Goal: Information Seeking & Learning: Learn about a topic

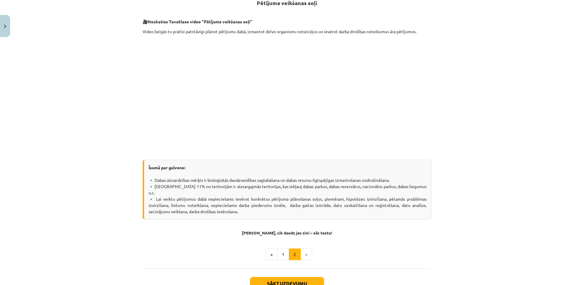
scroll to position [153, 0]
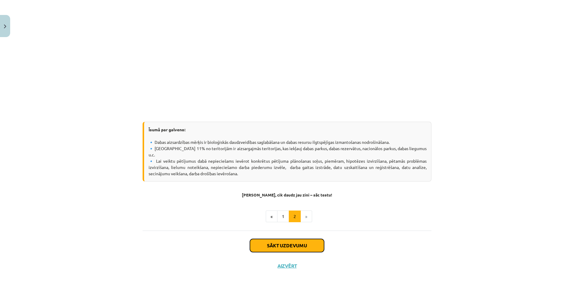
click at [301, 239] on button "Sākt uzdevumu" at bounding box center [287, 245] width 74 height 13
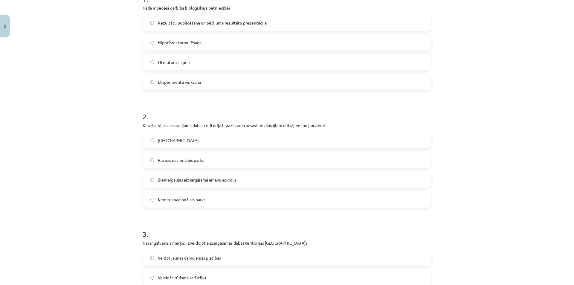
scroll to position [164, 0]
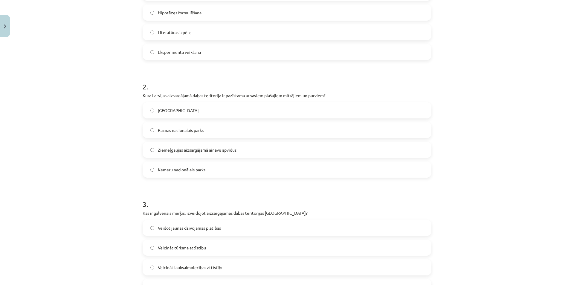
click at [167, 168] on span "Ķemeru nacionālais parks" at bounding box center [181, 169] width 47 height 6
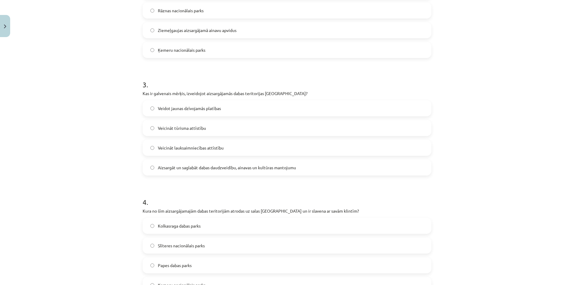
scroll to position [314, 0]
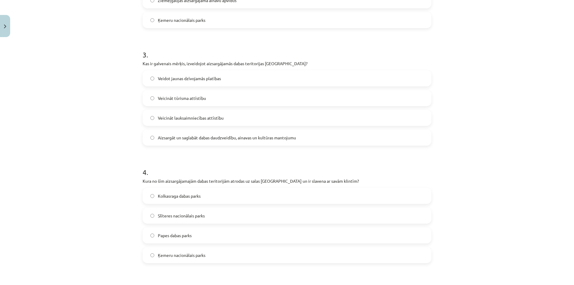
click at [173, 135] on span "Aizsargāt un saglabāt dabas daudzveidību, ainavas un kultūras mantojumu" at bounding box center [227, 137] width 138 height 6
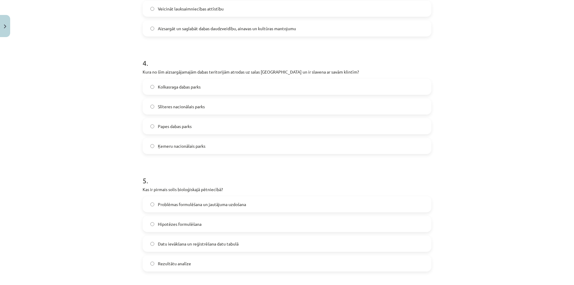
scroll to position [433, 0]
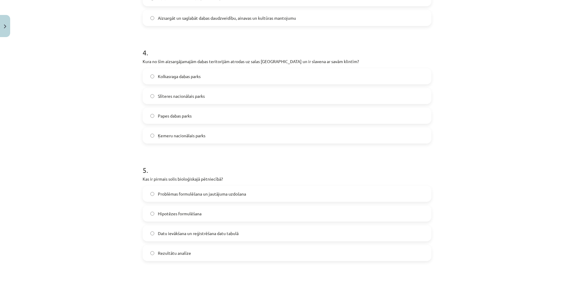
click at [177, 76] on span "Kolkasraga dabas parks" at bounding box center [179, 76] width 43 height 6
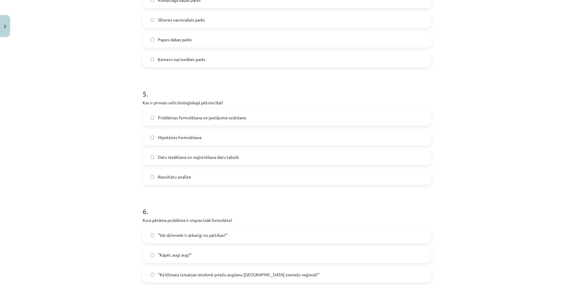
scroll to position [523, 0]
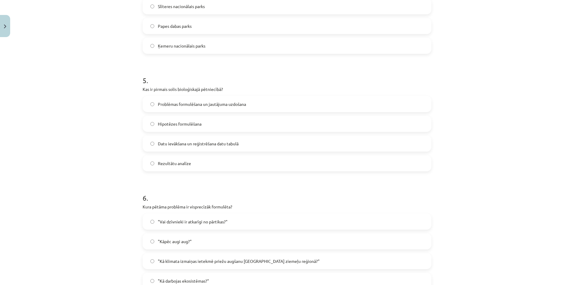
click at [199, 105] on span "Problēmas formulēšana un jautājuma uzdošana" at bounding box center [202, 104] width 88 height 6
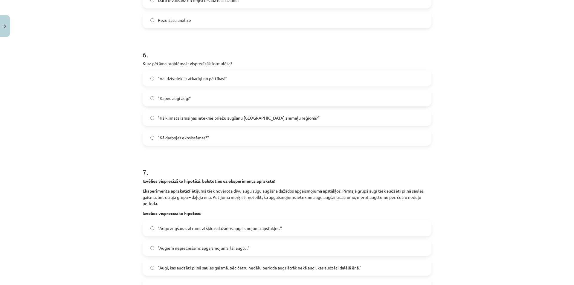
scroll to position [702, 0]
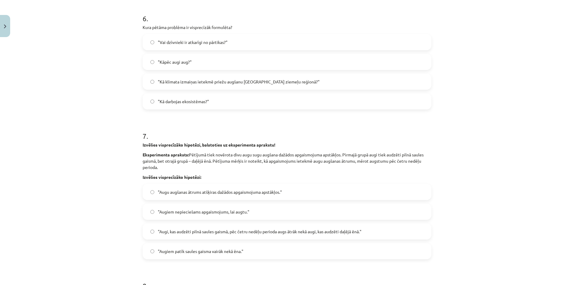
click at [215, 80] on span ""Kā klimata izmaiņas ietekmē priežu augšanu [GEOGRAPHIC_DATA] ziemeļu reģionā?"" at bounding box center [239, 82] width 162 height 6
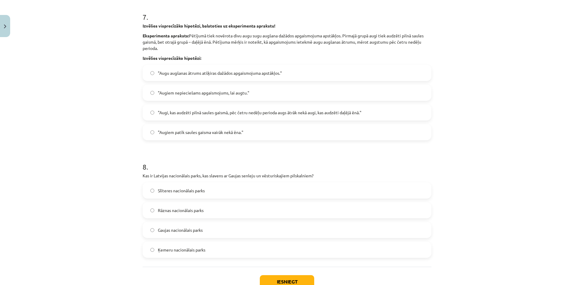
scroll to position [822, 0]
click at [184, 116] on label ""Augi, kas audzēti pilnā saules gaismā, pēc četru nedēļu perioda augs ātrāk nek…" at bounding box center [286, 111] width 287 height 15
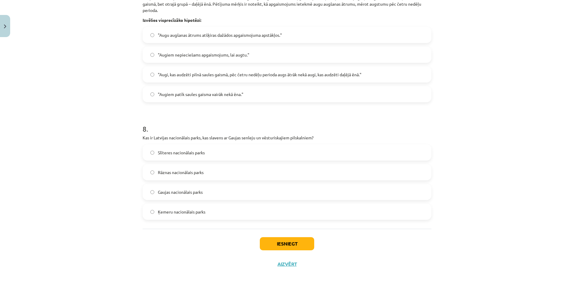
scroll to position [863, 0]
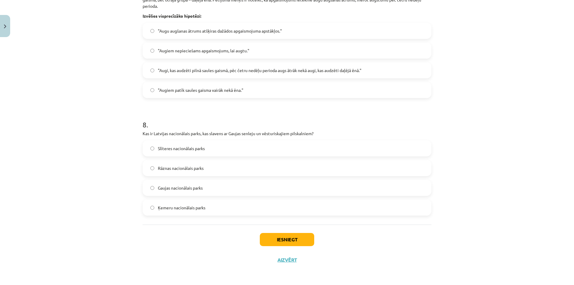
click at [165, 191] on label "Gaujas nacionālais parks" at bounding box center [286, 187] width 287 height 15
click at [298, 238] on button "Iesniegt" at bounding box center [287, 239] width 54 height 13
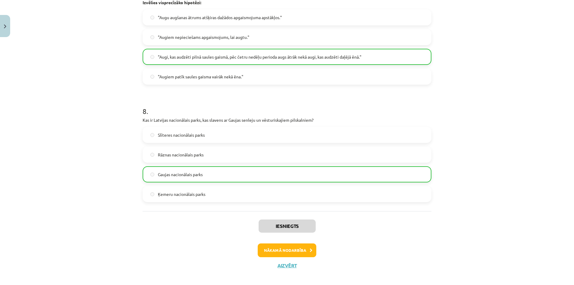
scroll to position [882, 0]
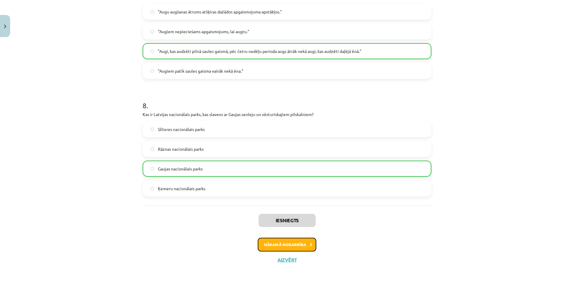
click at [283, 244] on button "Nākamā nodarbība" at bounding box center [287, 244] width 59 height 14
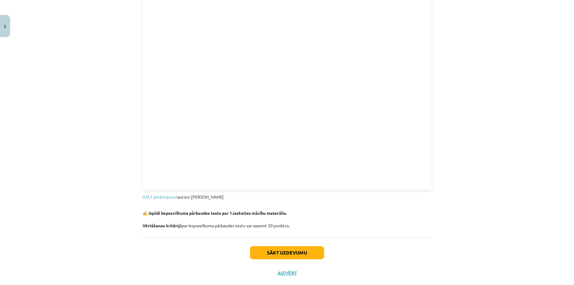
scroll to position [588, 0]
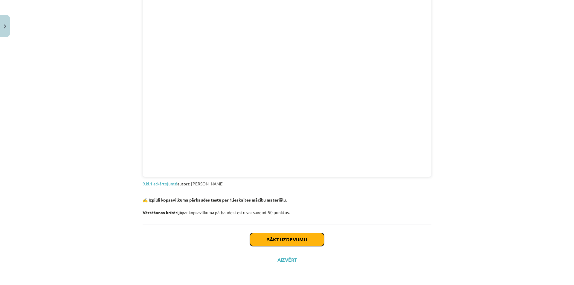
click at [279, 239] on button "Sākt uzdevumu" at bounding box center [287, 239] width 74 height 13
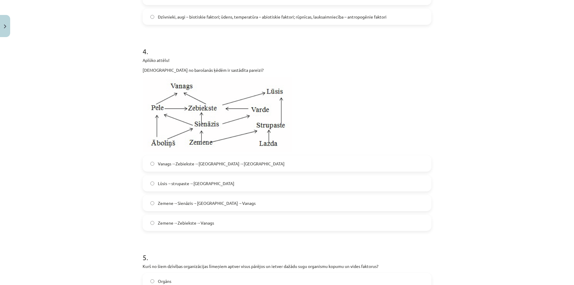
scroll to position [433, 0]
click at [158, 206] on span "Zemene→Sienāzis→[GEOGRAPHIC_DATA]→Vanags" at bounding box center [207, 204] width 98 height 6
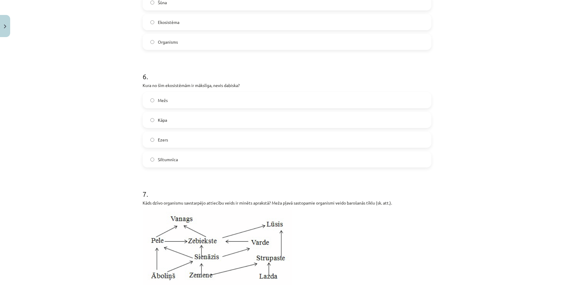
scroll to position [732, 0]
click at [167, 162] on span "Siltumnīca" at bounding box center [168, 160] width 20 height 6
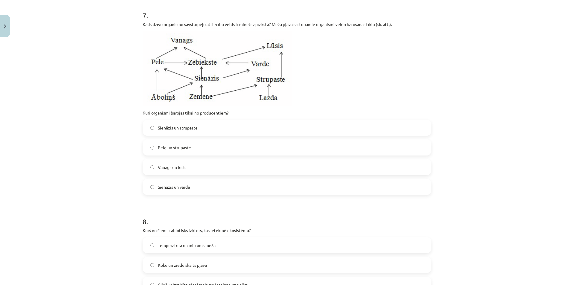
scroll to position [911, 0]
click at [163, 131] on label "Sienāzis un strupaste" at bounding box center [286, 127] width 287 height 15
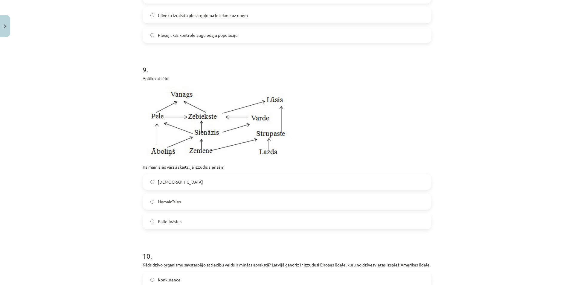
scroll to position [1210, 0]
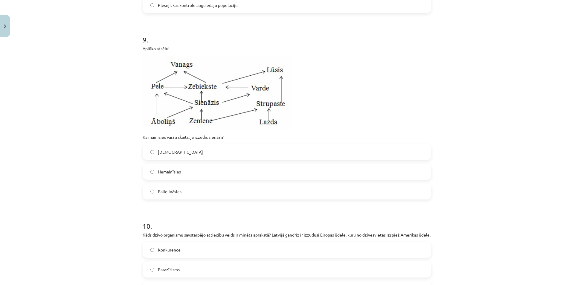
click at [152, 150] on label "[DEMOGRAPHIC_DATA]" at bounding box center [286, 151] width 287 height 15
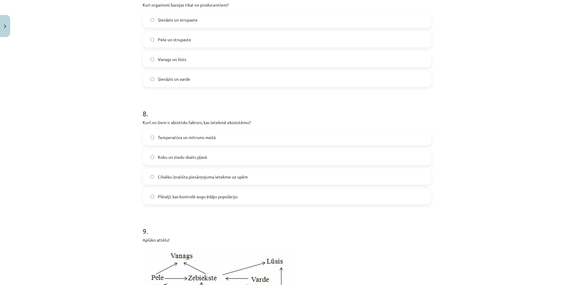
scroll to position [989, 0]
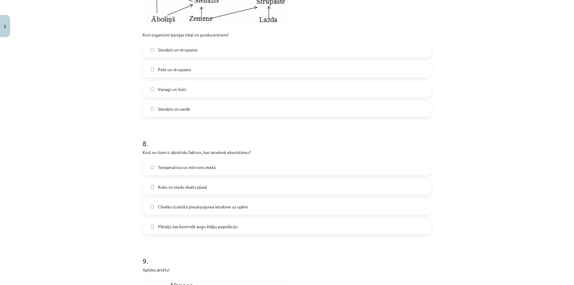
click at [178, 165] on span "Temperatūra un mitrums mežā" at bounding box center [187, 167] width 58 height 6
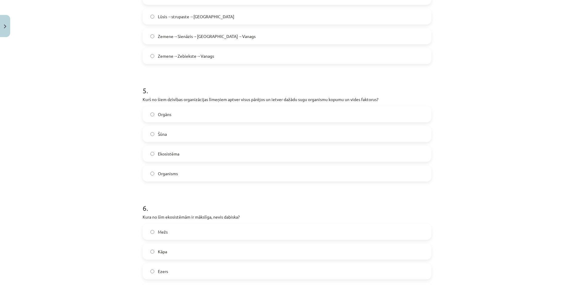
scroll to position [600, 0]
click at [158, 161] on label "Ekosistēma" at bounding box center [286, 154] width 287 height 15
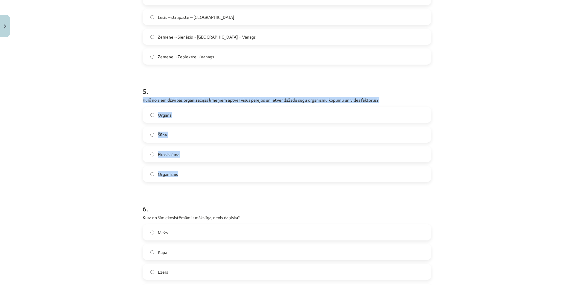
drag, startPoint x: 140, startPoint y: 97, endPoint x: 201, endPoint y: 179, distance: 102.0
click at [201, 179] on div "50 XP Saņemsi Sarežģīts 119 pilda Apraksts Uzdevums Palīdzība 1 . Veicot pētīju…" at bounding box center [287, 209] width 296 height 1541
copy div "Kurš no šiem dzīvības organizācijas līmeņiem aptver visus pārējos un ietver daž…"
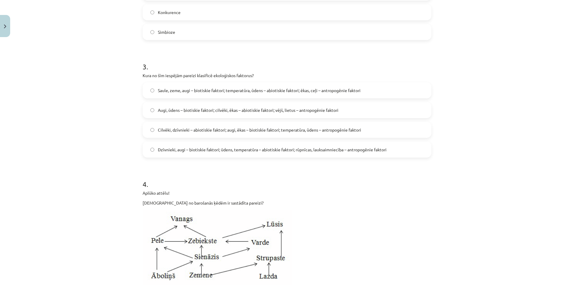
click at [80, 90] on div "Mācību tēma: Bioloģijas 9. klases 1. ieskaites mācību materiāls #5 Noslēguma te…" at bounding box center [287, 142] width 574 height 285
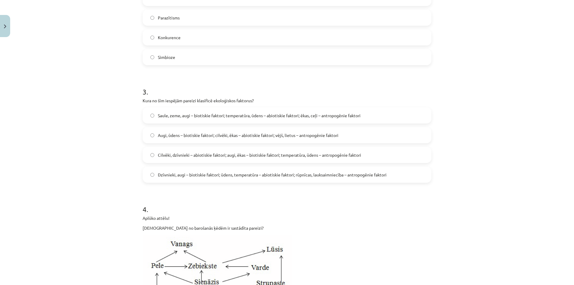
scroll to position [242, 0]
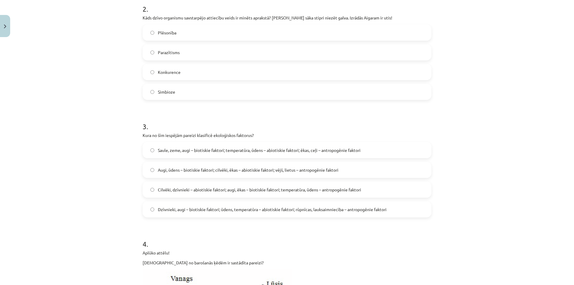
click at [212, 209] on span "Dzīvnieki, augi – biotiskie faktori; ūdens, temperatūra – abiotiskie faktori; r…" at bounding box center [272, 209] width 229 height 6
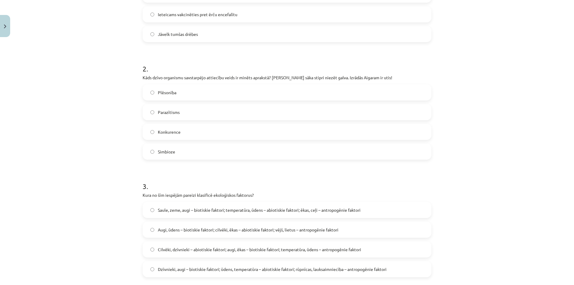
scroll to position [152, 0]
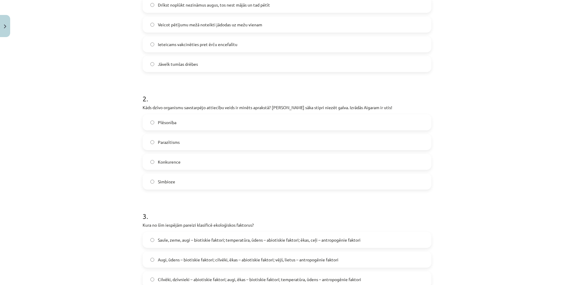
click at [177, 141] on label "Parazītisms" at bounding box center [286, 141] width 287 height 15
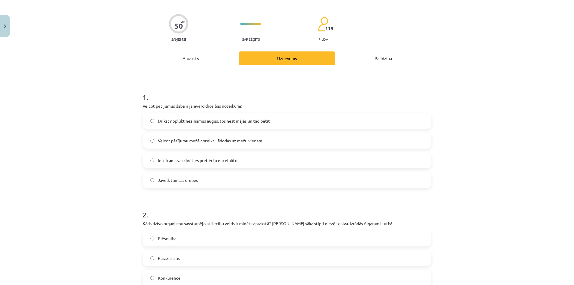
scroll to position [33, 0]
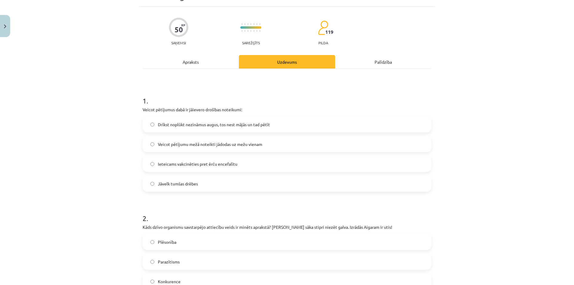
click at [224, 165] on span "Ieteicams vakcinēties pret ērču encefalītu" at bounding box center [197, 164] width 79 height 6
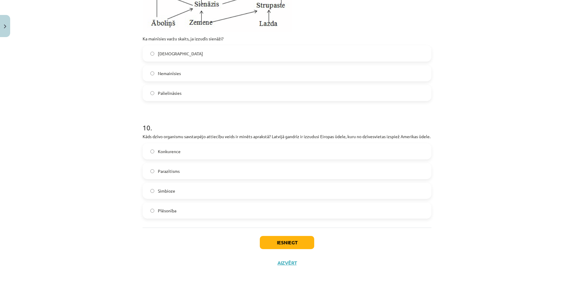
scroll to position [1317, 0]
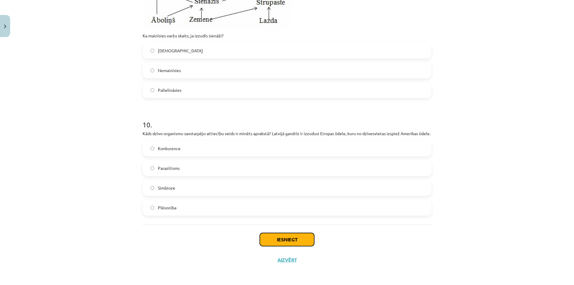
click at [281, 236] on button "Iesniegt" at bounding box center [287, 239] width 54 height 13
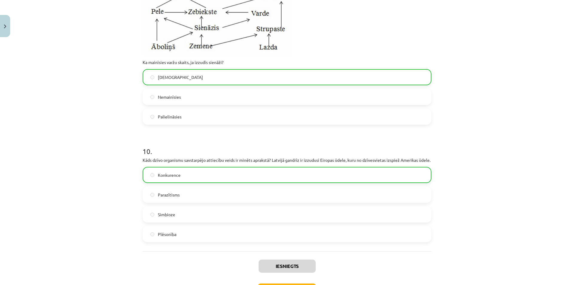
scroll to position [1337, 0]
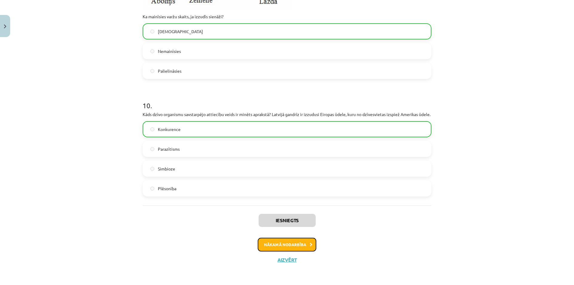
click at [285, 243] on button "Nākamā nodarbība" at bounding box center [287, 244] width 59 height 14
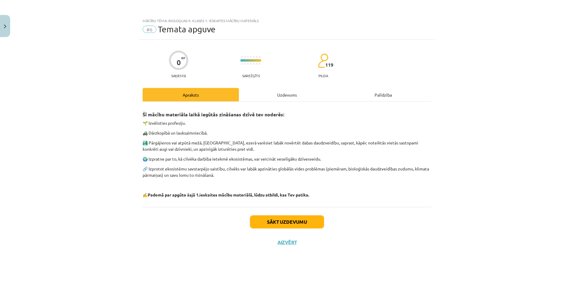
scroll to position [0, 0]
click at [271, 218] on button "Sākt uzdevumu" at bounding box center [287, 221] width 74 height 13
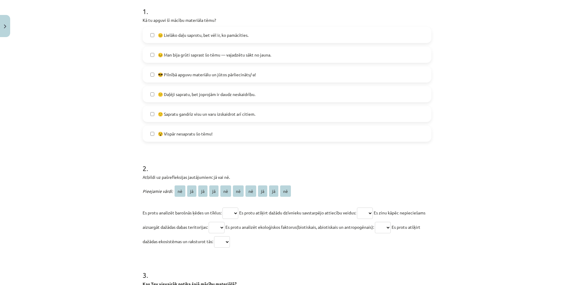
scroll to position [182, 0]
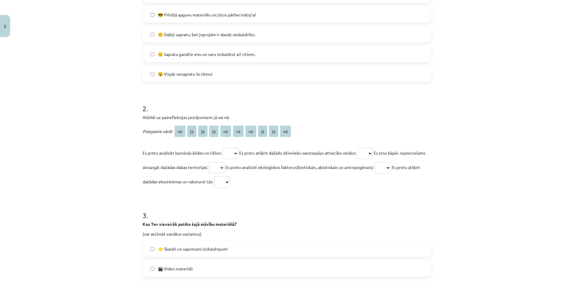
click at [231, 155] on select "** ** ** ** ** ** ** ** ** **" at bounding box center [230, 153] width 16 height 11
select select "**"
click at [222, 148] on select "** ** ** ** ** ** ** ** ** **" at bounding box center [230, 153] width 16 height 11
click at [372, 152] on select "** ** ** ** ** ** ** ** ** **" at bounding box center [365, 153] width 16 height 11
select select "**"
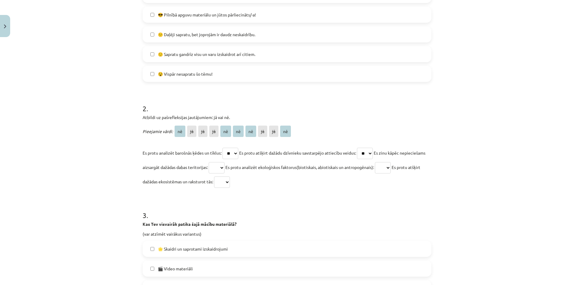
click at [360, 148] on select "** ** ** ** ** ** ** ** ** **" at bounding box center [365, 153] width 16 height 11
click at [224, 167] on select "** ** ** ** ** ** ** ** ** **" at bounding box center [217, 167] width 16 height 11
select select "**"
click at [224, 162] on select "** ** ** ** ** ** ** ** ** **" at bounding box center [217, 167] width 16 height 11
drag, startPoint x: 416, startPoint y: 167, endPoint x: 407, endPoint y: 172, distance: 10.7
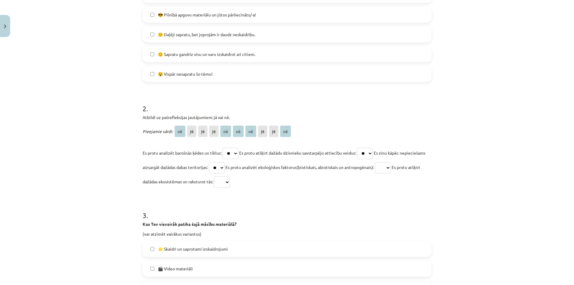
click at [390, 168] on select "** ** ** ** ** ** ** ** ** **" at bounding box center [383, 167] width 16 height 11
select select "**"
click at [390, 162] on select "** ** ** ** ** ** ** ** ** **" at bounding box center [383, 167] width 16 height 11
click at [230, 183] on select "** ** ** ** ** ** ** ** ** **" at bounding box center [222, 181] width 16 height 11
select select "**"
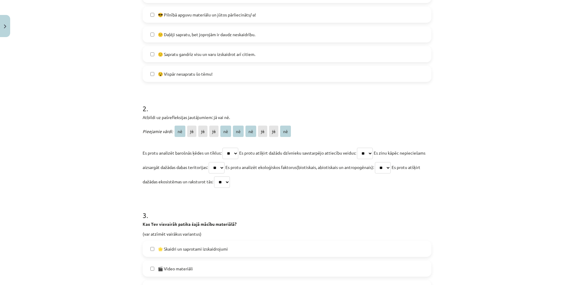
click at [230, 176] on select "** ** ** ** ** ** ** ** ** **" at bounding box center [222, 181] width 16 height 11
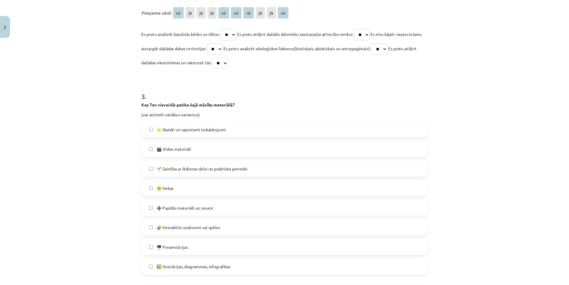
scroll to position [331, 0]
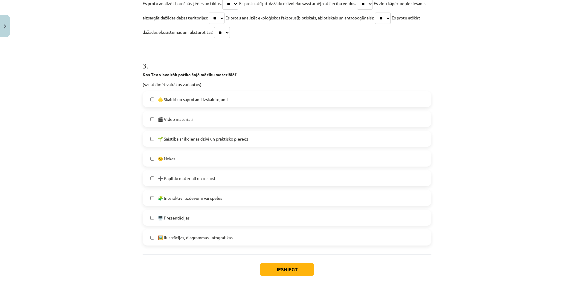
click at [153, 119] on label "🎬 Video materiāli" at bounding box center [286, 118] width 287 height 15
click at [150, 180] on label "➕ Papildu materiāli un resursi" at bounding box center [286, 178] width 287 height 15
click at [154, 198] on label "🧩 Interaktīvi uzdevumi vai spēles" at bounding box center [286, 197] width 287 height 15
click at [277, 272] on button "Iesniegt" at bounding box center [287, 269] width 54 height 13
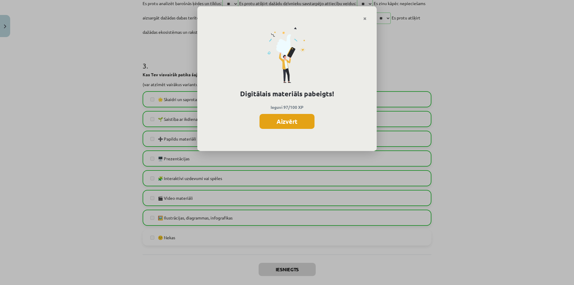
click at [304, 119] on button "Aizvērt" at bounding box center [286, 121] width 55 height 15
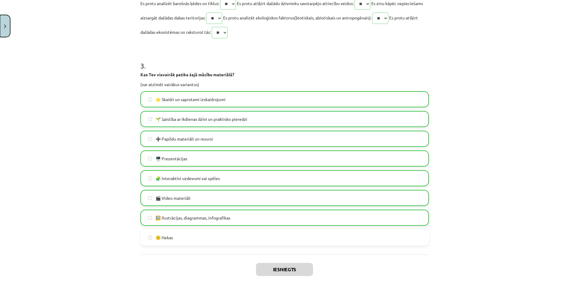
click at [4, 29] on button "Close" at bounding box center [5, 26] width 10 height 22
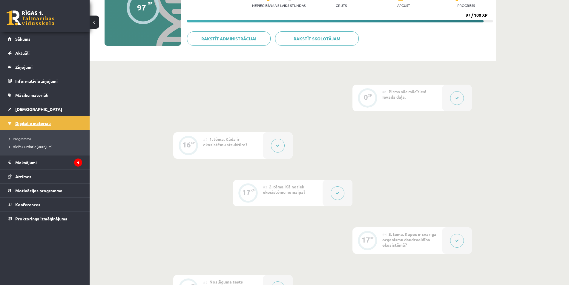
click at [25, 124] on span "Digitālie materiāli" at bounding box center [33, 122] width 36 height 5
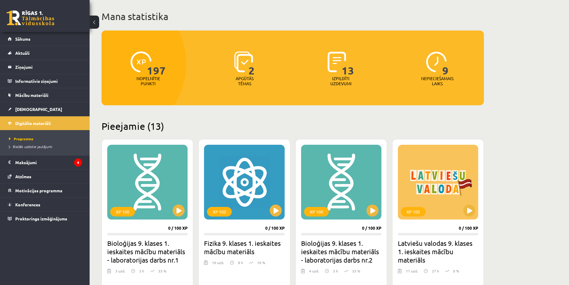
scroll to position [60, 0]
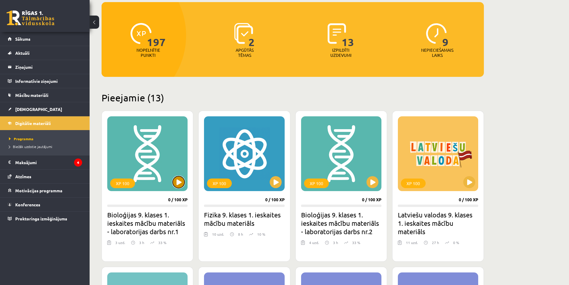
click at [177, 184] on button at bounding box center [179, 182] width 12 height 12
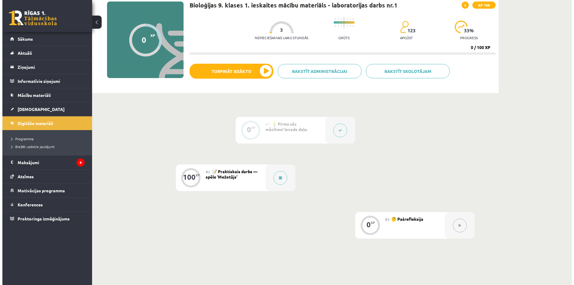
scroll to position [60, 0]
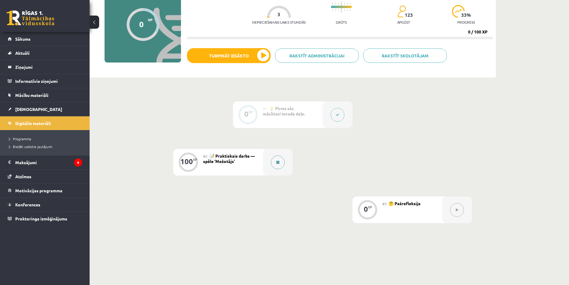
click at [279, 163] on icon at bounding box center [277, 162] width 3 height 4
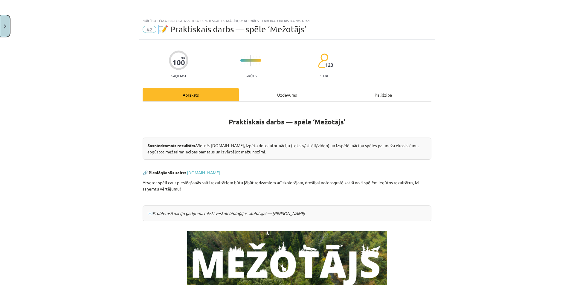
click at [0, 28] on button "Close" at bounding box center [5, 26] width 10 height 22
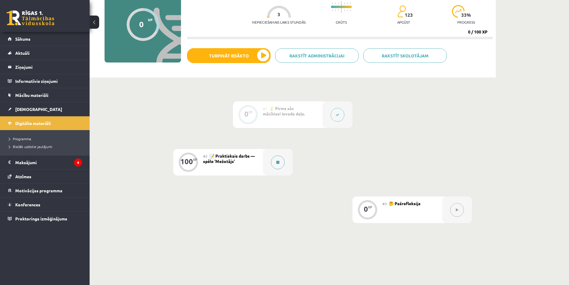
click at [285, 161] on div at bounding box center [278, 162] width 30 height 27
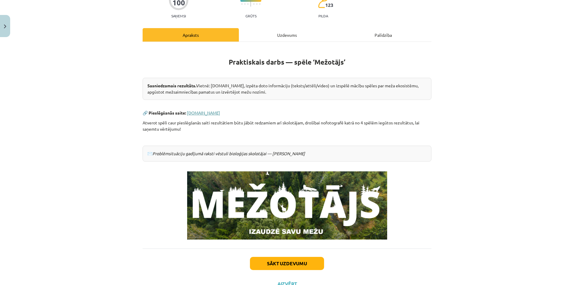
click at [200, 112] on link "www.mezotajs.lv" at bounding box center [203, 112] width 33 height 5
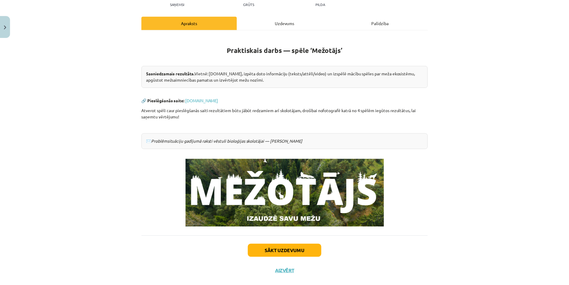
scroll to position [83, 0]
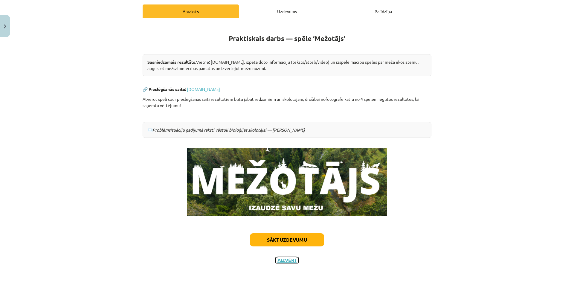
click at [290, 260] on button "Aizvērt" at bounding box center [286, 260] width 23 height 6
